Goal: Task Accomplishment & Management: Manage account settings

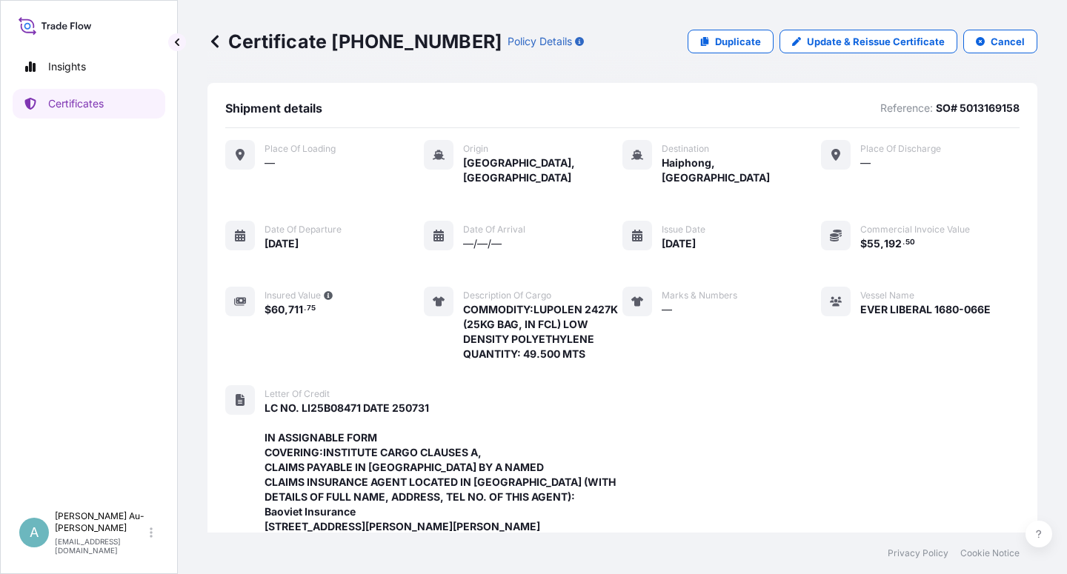
scroll to position [544, 0]
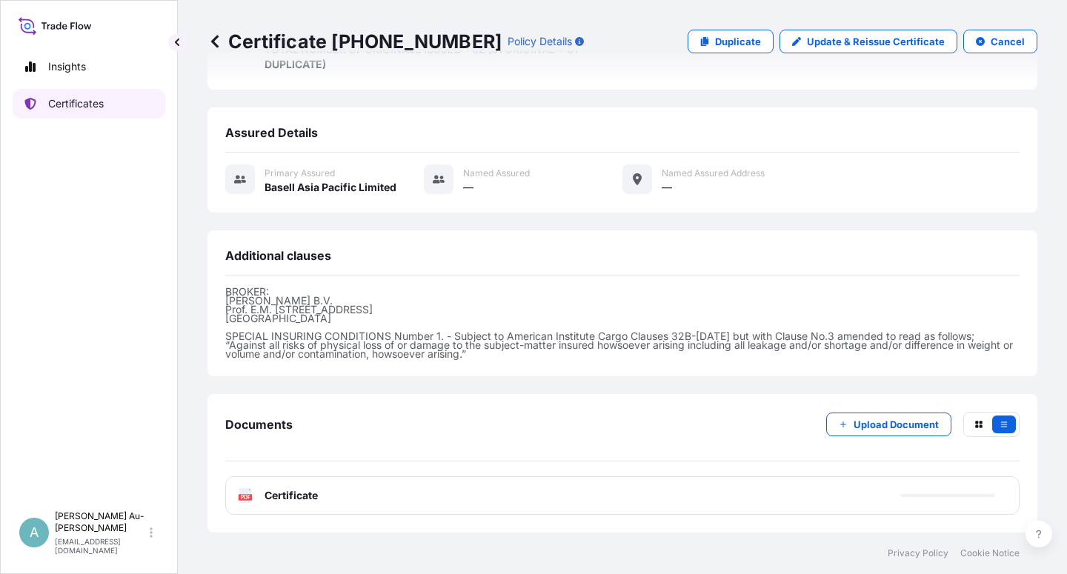
click at [79, 110] on p "Certificates" at bounding box center [76, 103] width 56 height 15
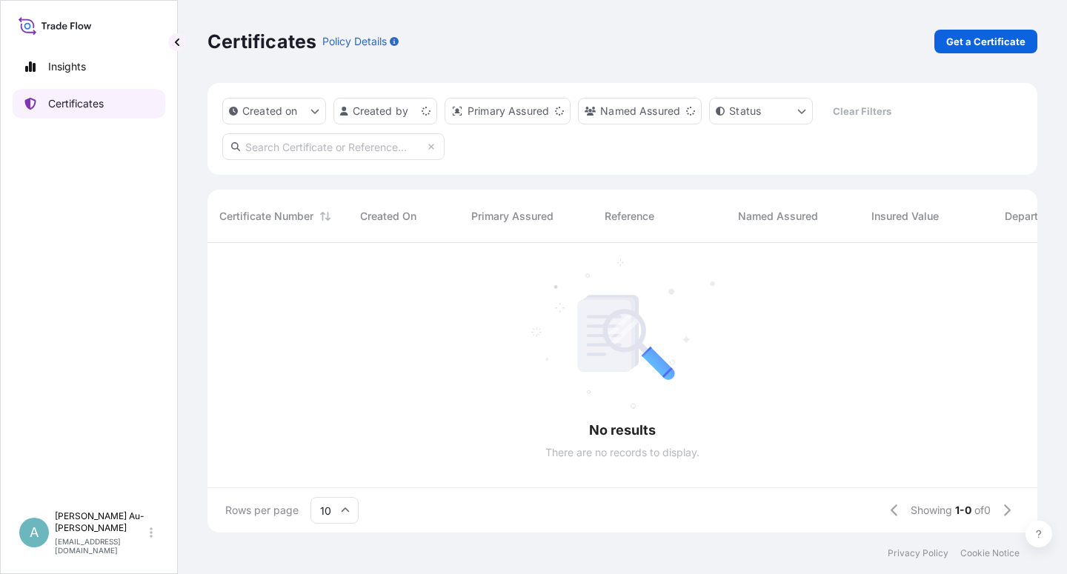
scroll to position [285, 818]
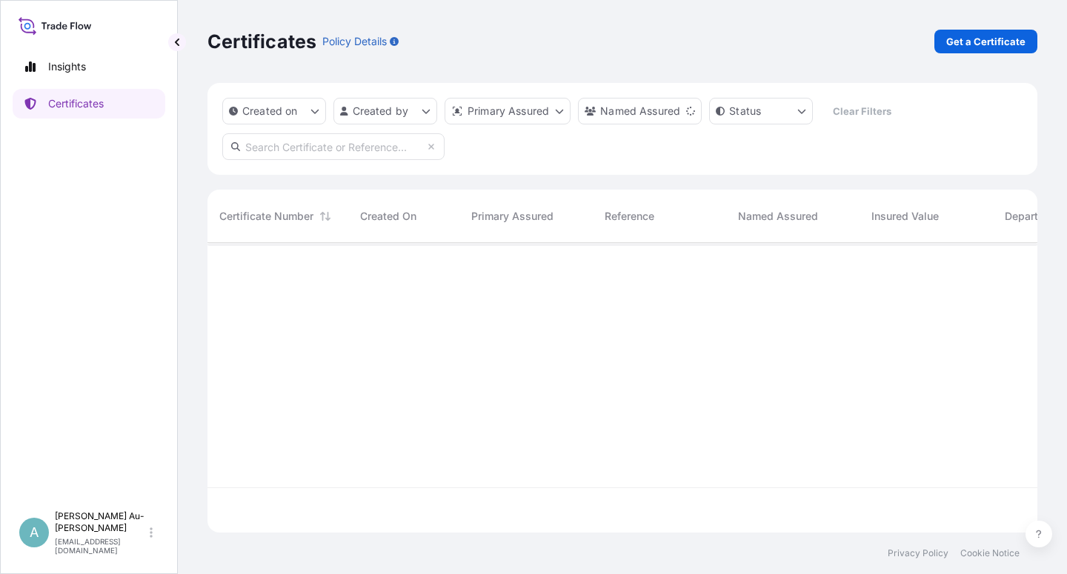
click at [296, 153] on input "text" at bounding box center [333, 146] width 222 height 27
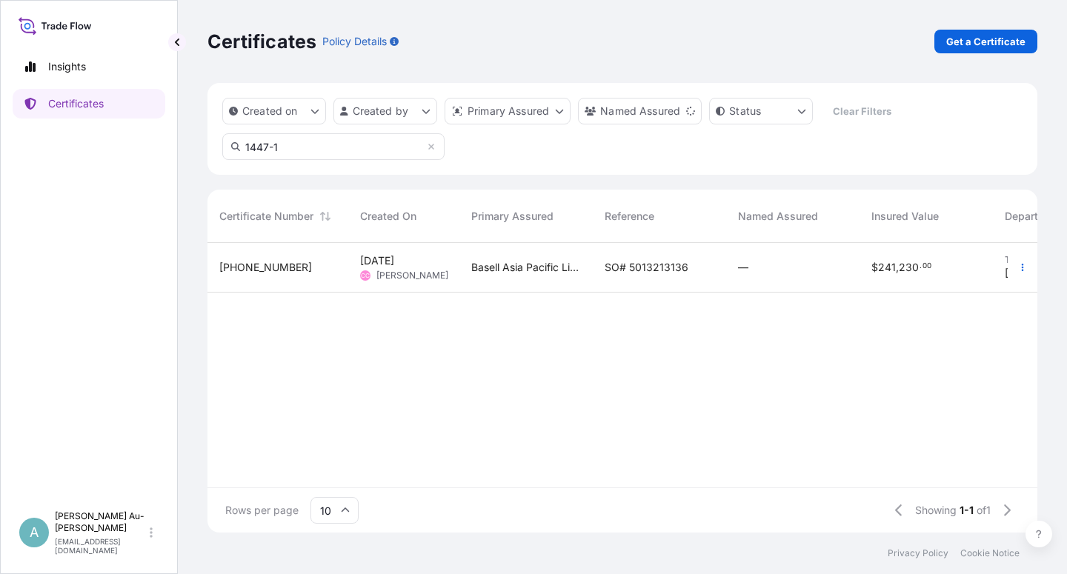
type input "1447-1"
click at [634, 272] on span "SO# 5013213136" at bounding box center [647, 267] width 84 height 15
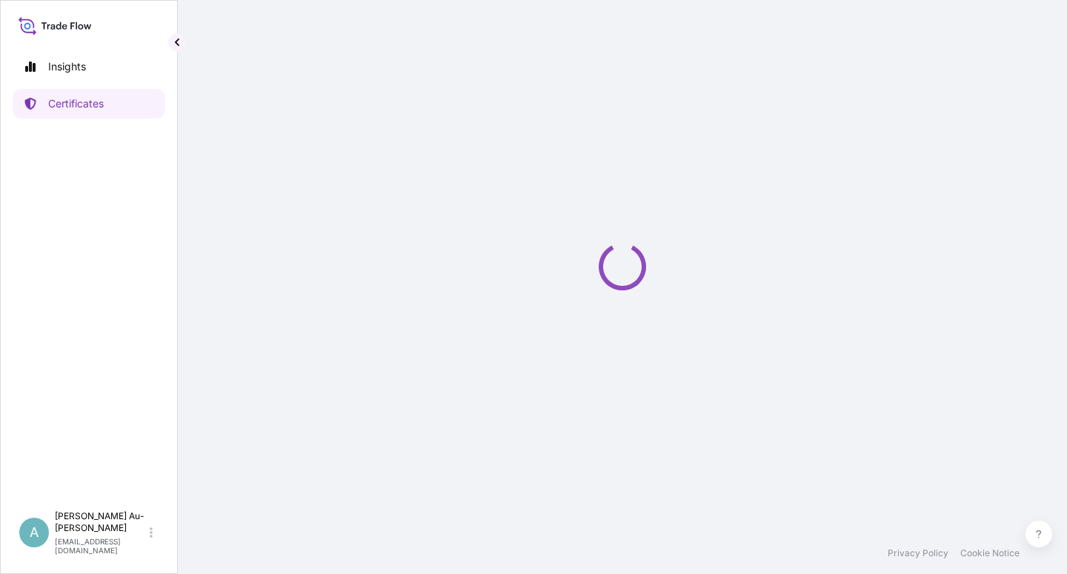
click at [634, 272] on icon "Loading" at bounding box center [622, 267] width 56 height 56
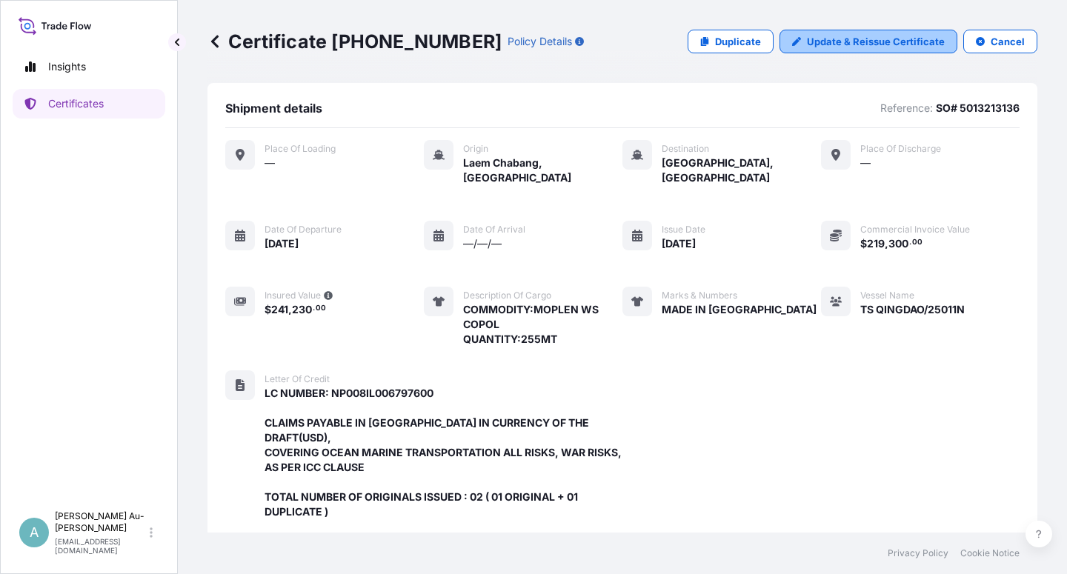
click at [856, 39] on p "Update & Reissue Certificate" at bounding box center [876, 41] width 138 height 15
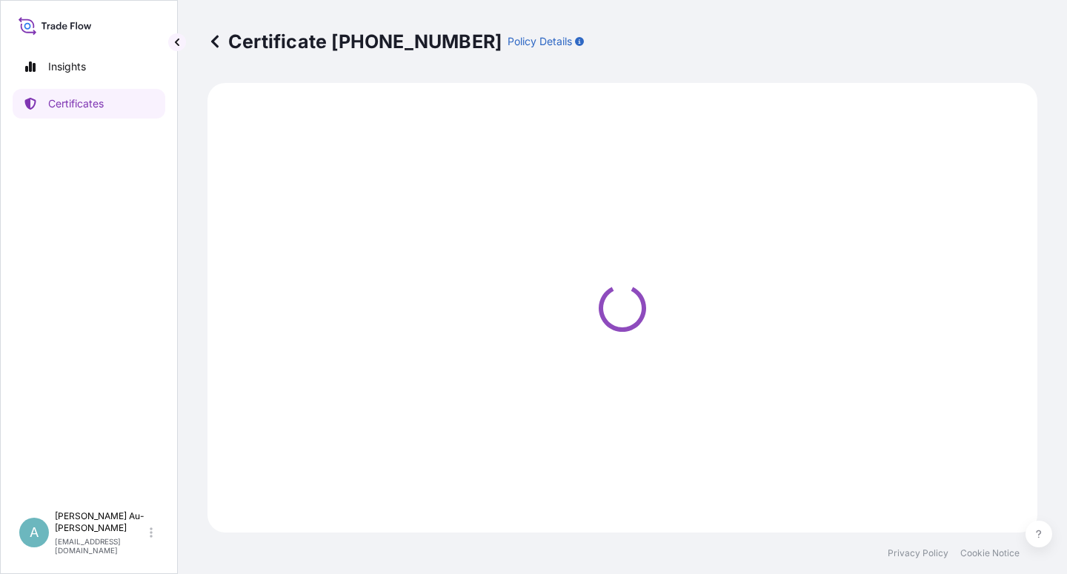
select select "Sea"
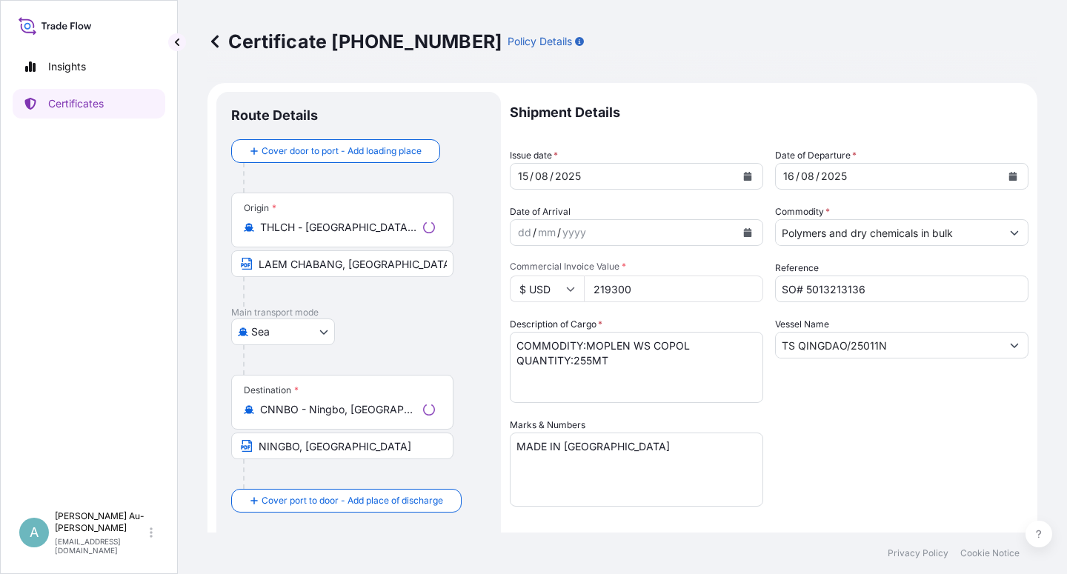
select select "32034"
click at [743, 175] on icon "Calendar" at bounding box center [747, 176] width 9 height 9
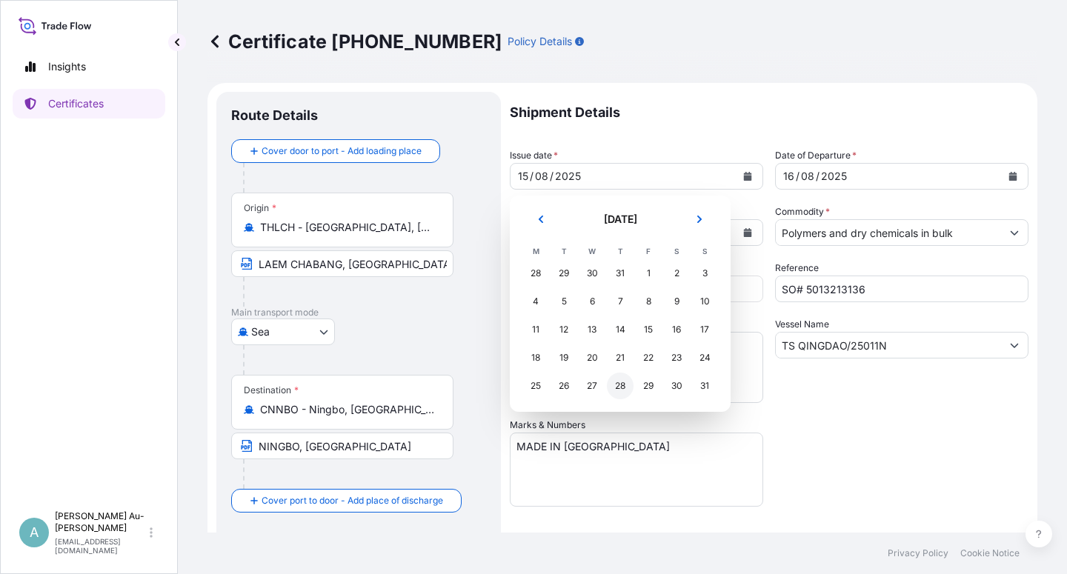
click at [623, 392] on div "28" at bounding box center [620, 386] width 27 height 27
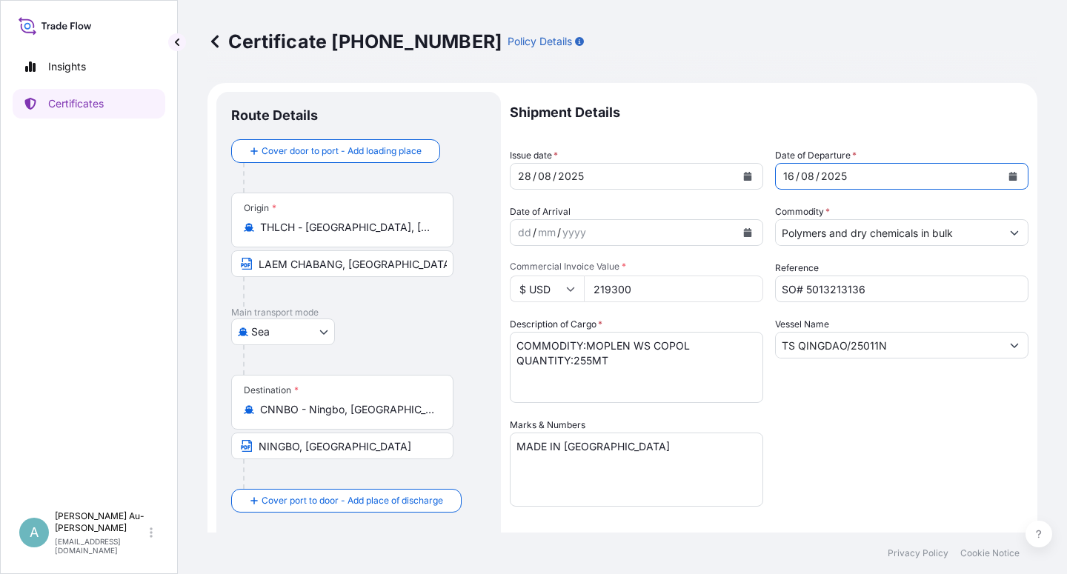
click at [1007, 173] on button "Calendar" at bounding box center [1013, 177] width 24 height 24
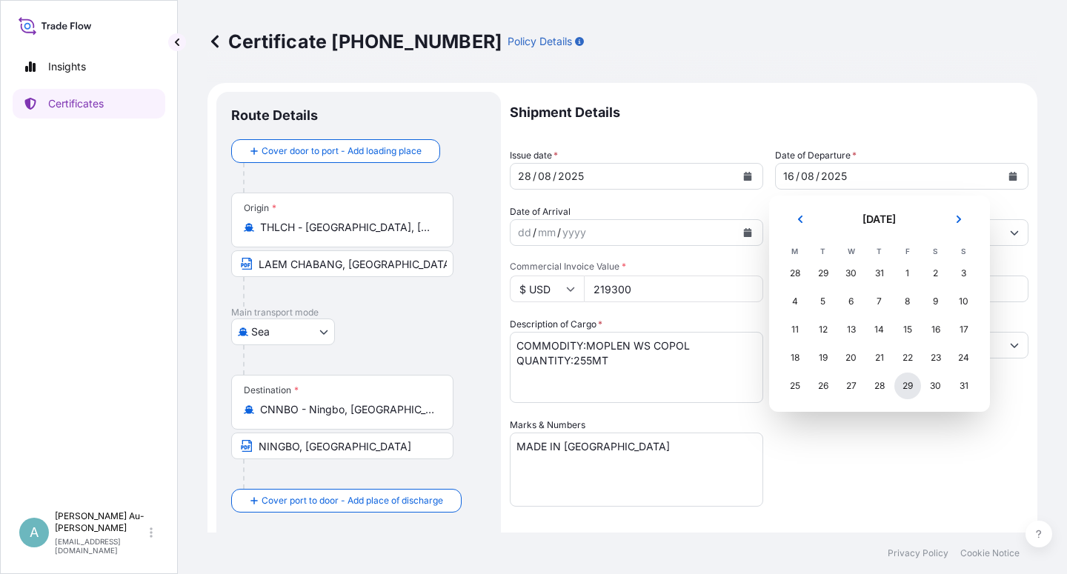
click at [906, 391] on div "29" at bounding box center [908, 386] width 27 height 27
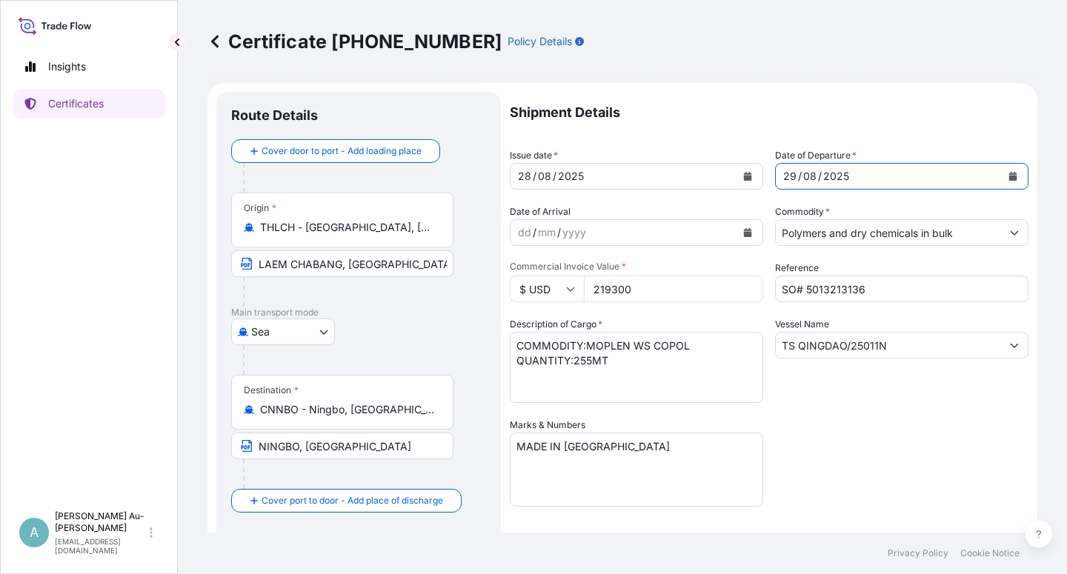
click at [912, 427] on div "Shipment Details Issue date * [DATE] Date of Departure * [DATE] Date of Arrival…" at bounding box center [769, 473] width 519 height 763
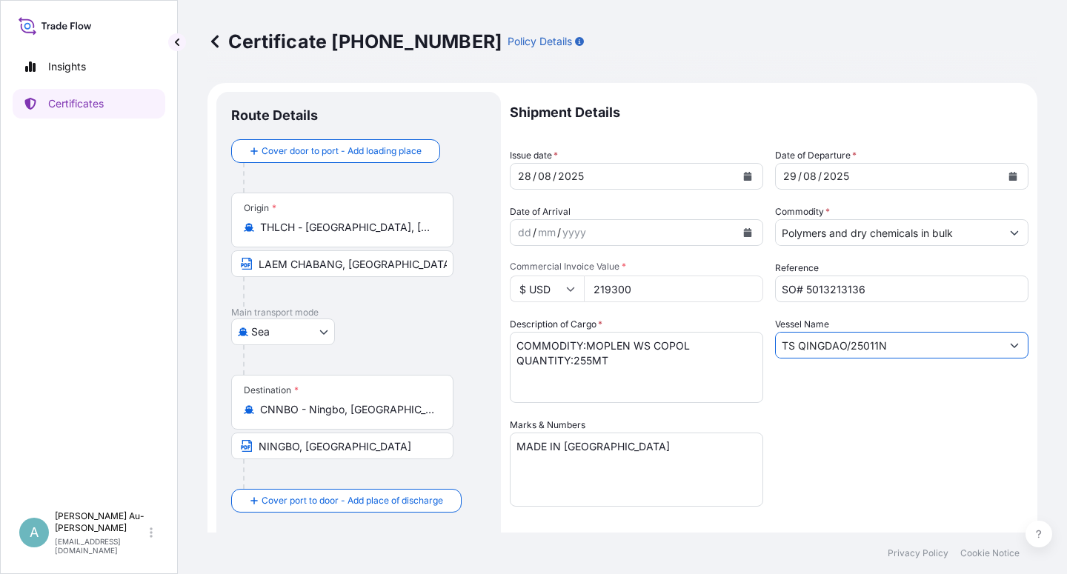
drag, startPoint x: 881, startPoint y: 348, endPoint x: 737, endPoint y: 365, distance: 144.8
click at [776, 350] on input "TS QINGDAO/25011N" at bounding box center [888, 345] width 225 height 27
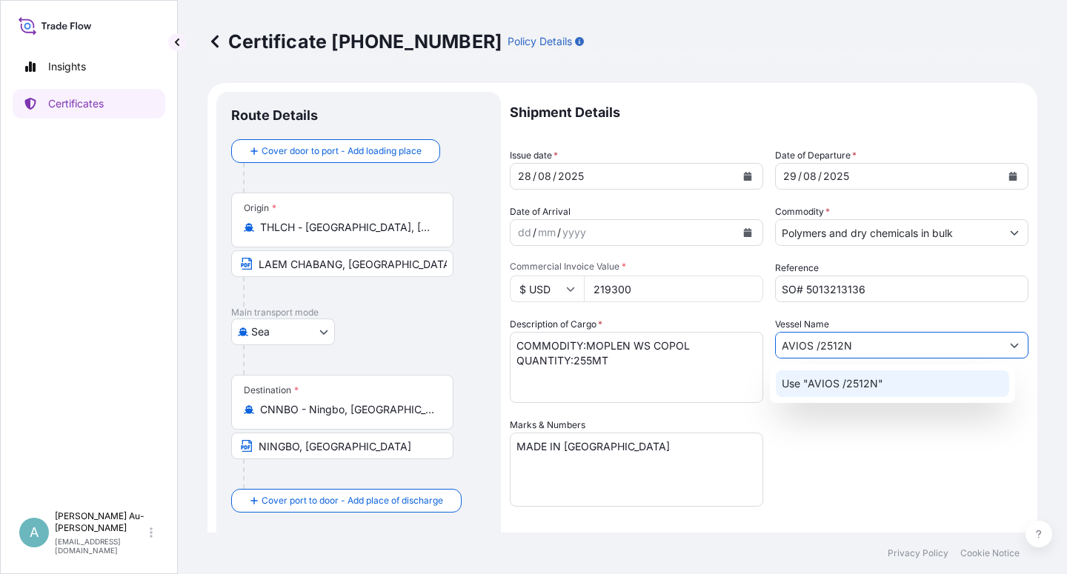
type input "AVIOS /2512N"
click at [856, 475] on div "Shipment Details Issue date * [DATE] Date of Departure * [DATE] Date of Arrival…" at bounding box center [769, 473] width 519 height 763
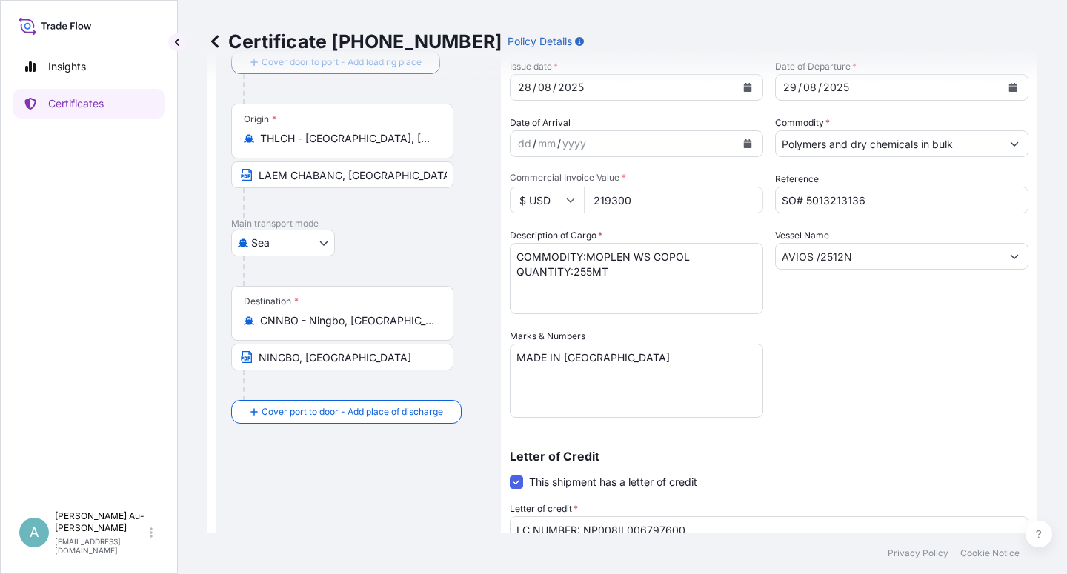
scroll to position [363, 0]
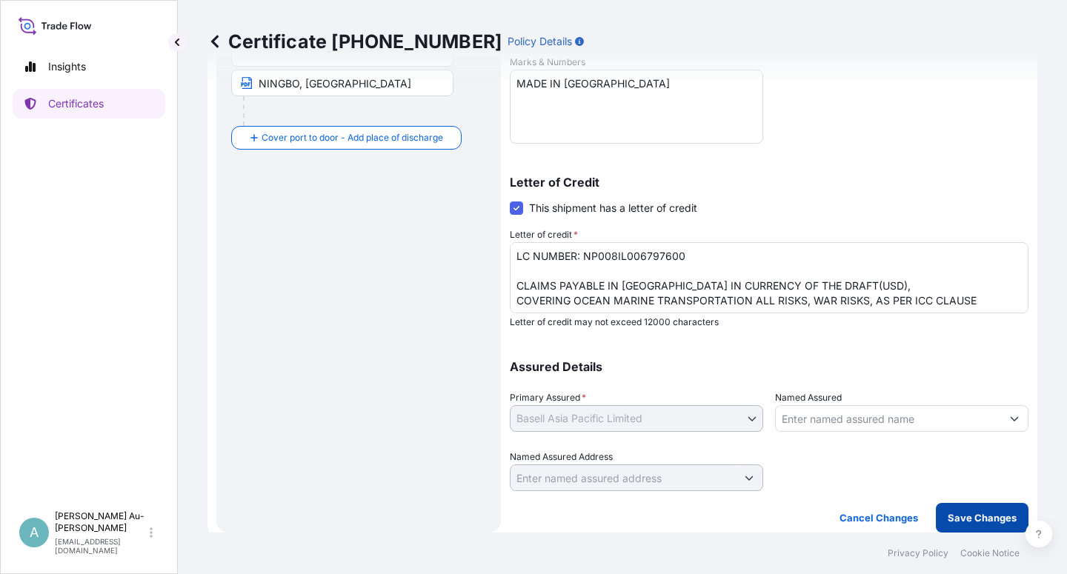
click at [958, 523] on p "Save Changes" at bounding box center [982, 518] width 69 height 15
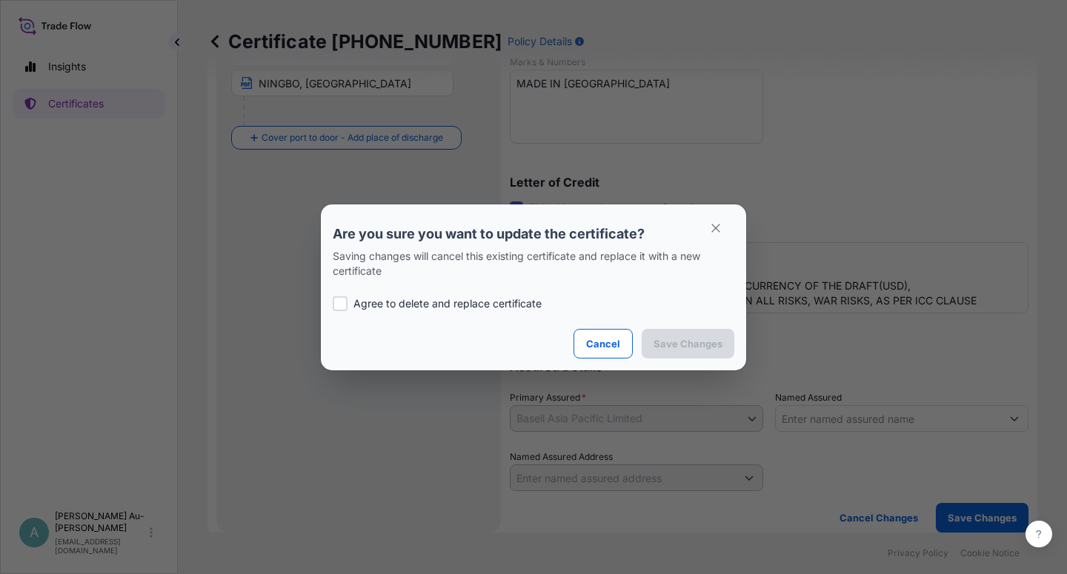
click at [420, 304] on p "Agree to delete and replace certificate" at bounding box center [448, 303] width 188 height 15
checkbox input "true"
click at [671, 345] on p "Save Changes" at bounding box center [688, 343] width 69 height 15
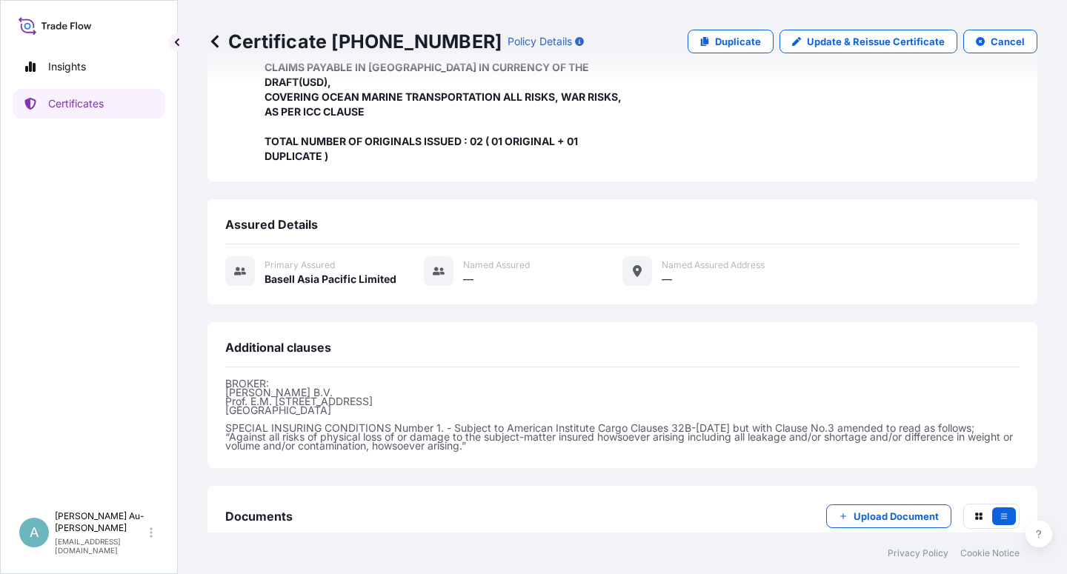
scroll to position [425, 0]
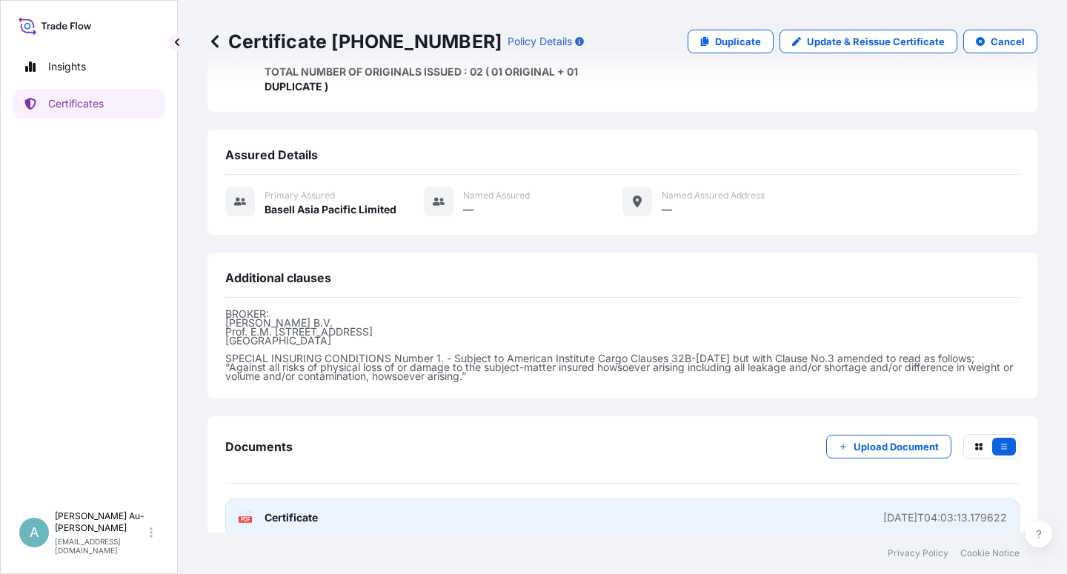
click at [346, 499] on link "PDF Certificate [DATE]T04:03:13.179622" at bounding box center [622, 518] width 795 height 39
